Goal: Information Seeking & Learning: Learn about a topic

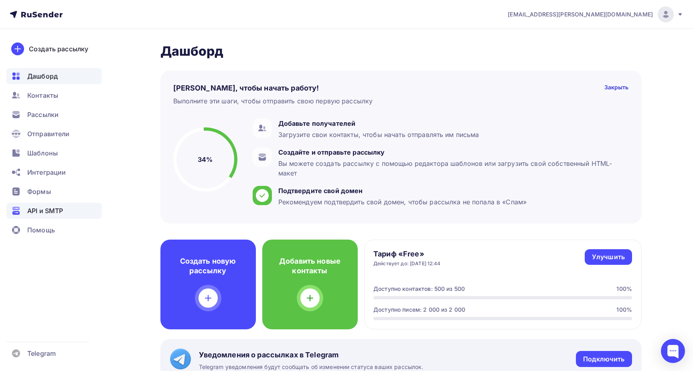
click at [47, 213] on span "API и SMTP" at bounding box center [45, 211] width 36 height 10
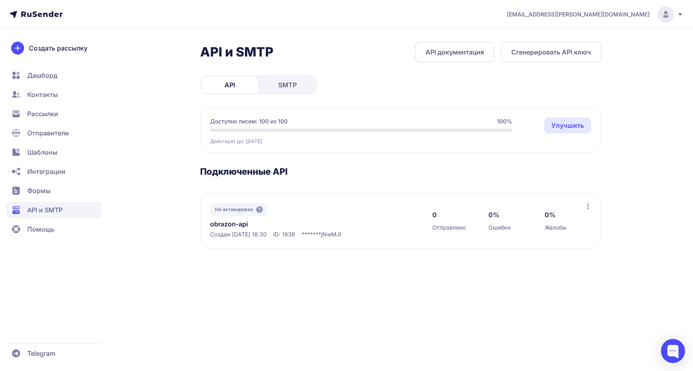
click at [465, 53] on link "API документация" at bounding box center [454, 52] width 79 height 21
click at [446, 50] on link "API документация" at bounding box center [454, 52] width 79 height 21
drag, startPoint x: 42, startPoint y: 167, endPoint x: 46, endPoint y: 134, distance: 33.5
click at [46, 134] on nav "Дашборд Контакты Рассылки Отправители Шаблоны Интеграции Формы API и SMTP Помощь" at bounding box center [53, 152] width 95 height 170
click at [45, 132] on span "Отправители" at bounding box center [48, 133] width 42 height 10
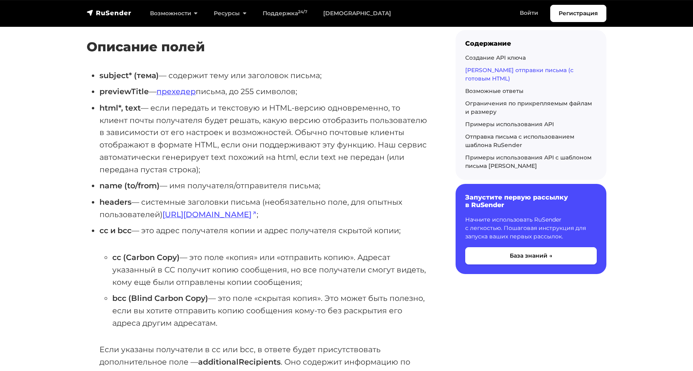
scroll to position [739, 0]
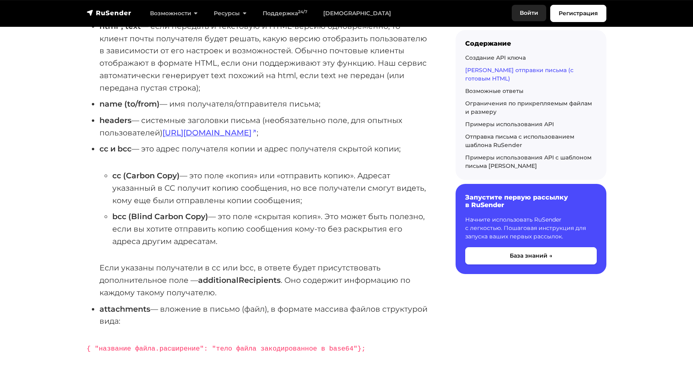
click at [525, 15] on link "Войти" at bounding box center [529, 13] width 34 height 16
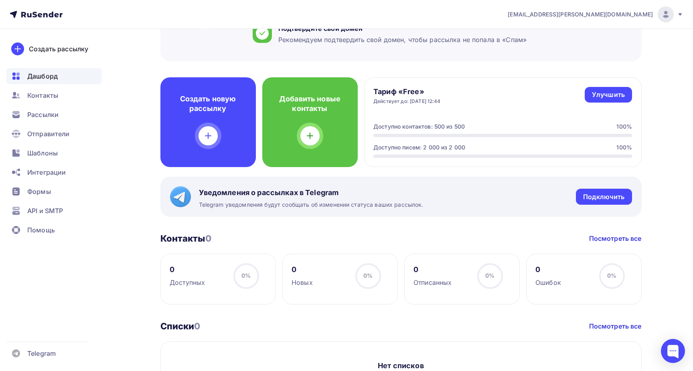
scroll to position [125, 0]
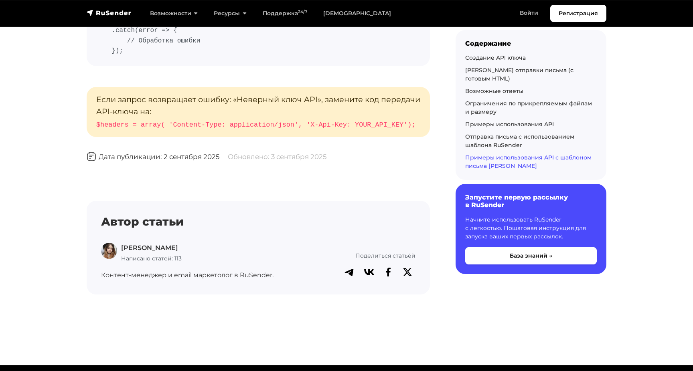
scroll to position [7085, 0]
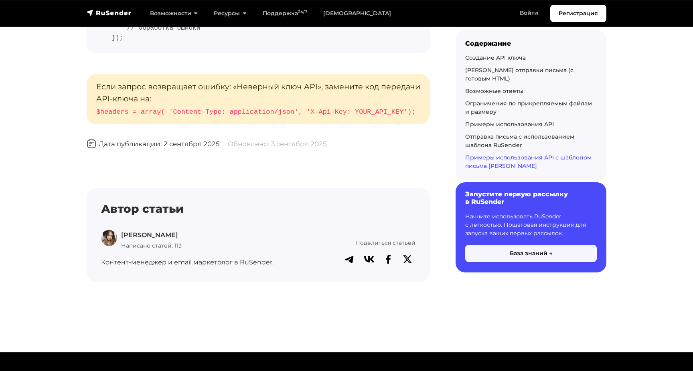
click at [512, 245] on button "База знаний →" at bounding box center [531, 253] width 132 height 17
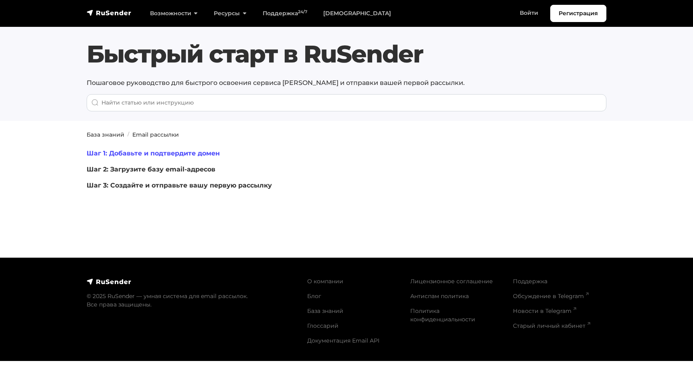
click at [199, 154] on link "Шаг 1: Добавьте и подтвердите домен" at bounding box center [153, 154] width 133 height 8
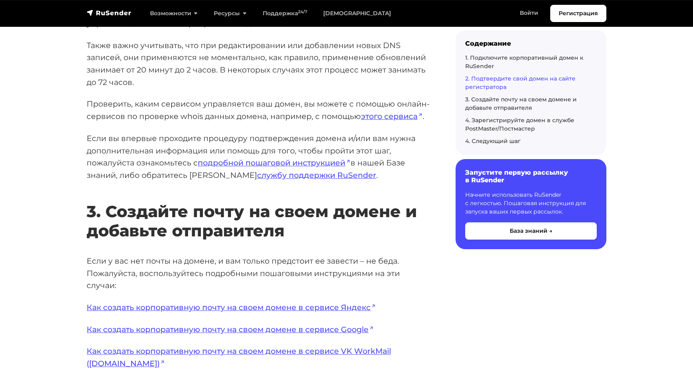
scroll to position [1509, 0]
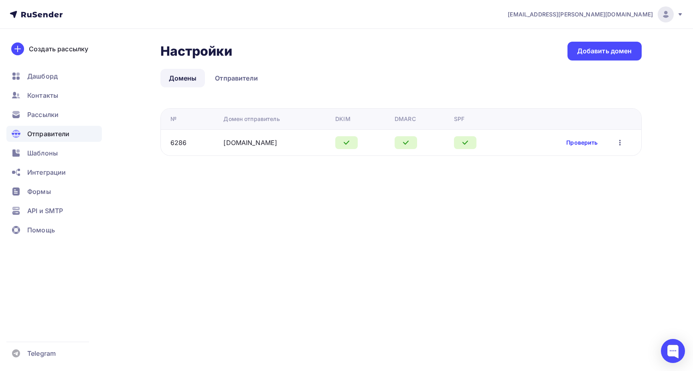
click at [582, 144] on link "Проверить" at bounding box center [581, 143] width 31 height 8
click at [46, 213] on span "API и SMTP" at bounding box center [45, 211] width 36 height 10
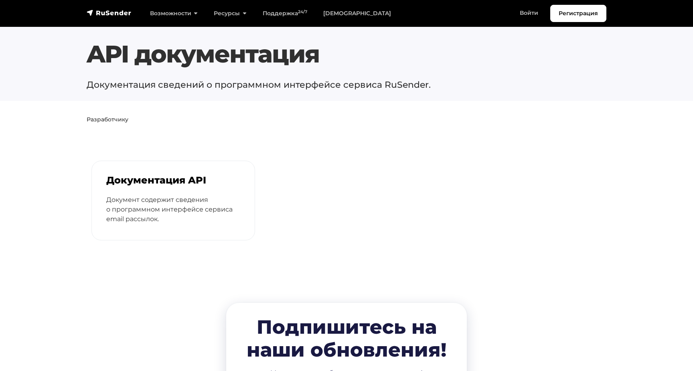
click at [160, 204] on p "Документ содержит сведения о программном интерфейсе сервиса email рассылок." at bounding box center [173, 209] width 134 height 29
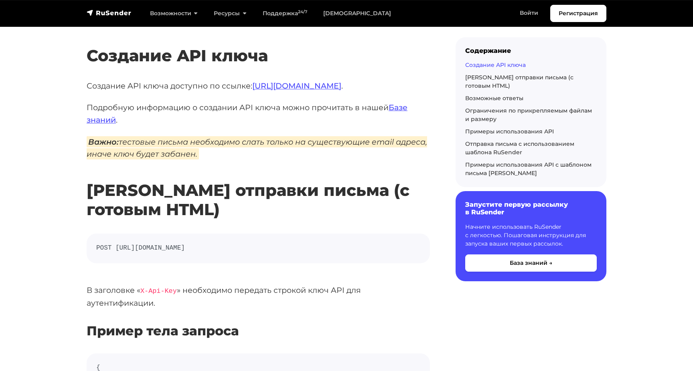
scroll to position [63, 0]
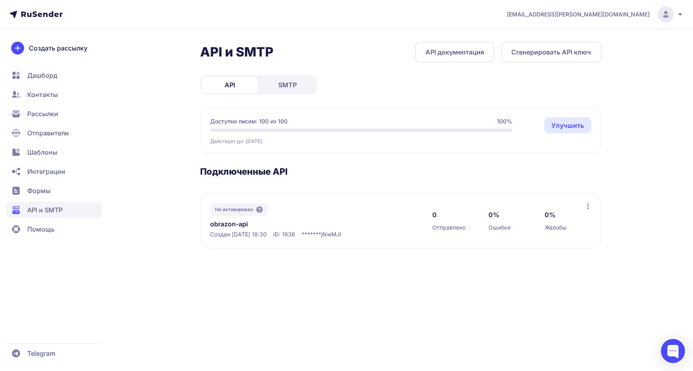
click at [587, 209] on icon at bounding box center [588, 206] width 6 height 6
click at [373, 254] on div "API и SMTP API документация Сгенерировать API ключ API SMTP Доступно писем: 100…" at bounding box center [400, 155] width 401 height 226
click at [231, 224] on link "obrazon-api" at bounding box center [292, 224] width 164 height 10
